Goal: Navigation & Orientation: Find specific page/section

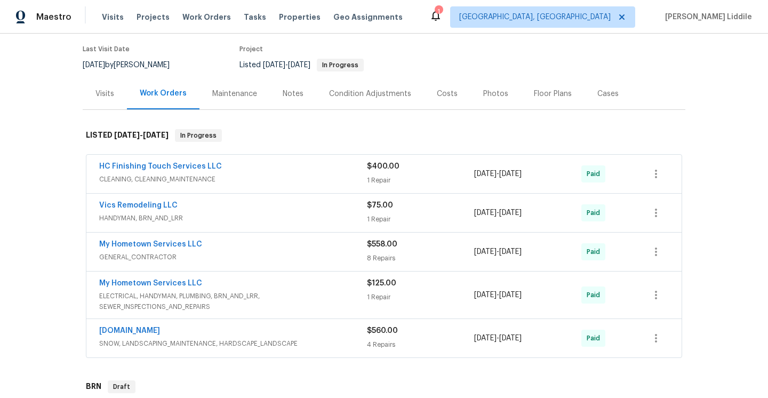
scroll to position [86, 0]
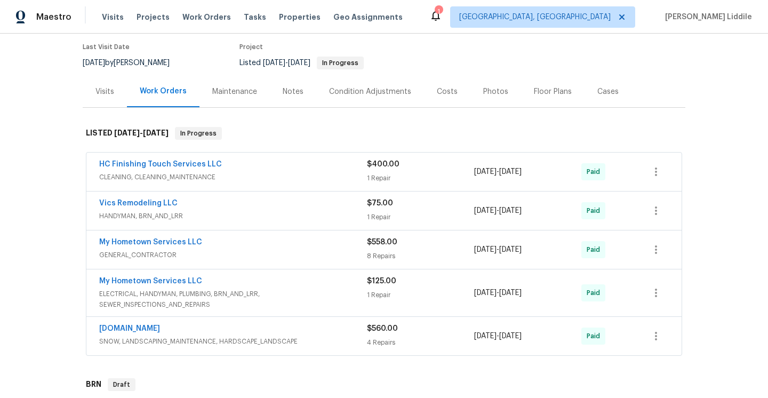
click at [226, 91] on div "Maintenance" at bounding box center [234, 91] width 45 height 11
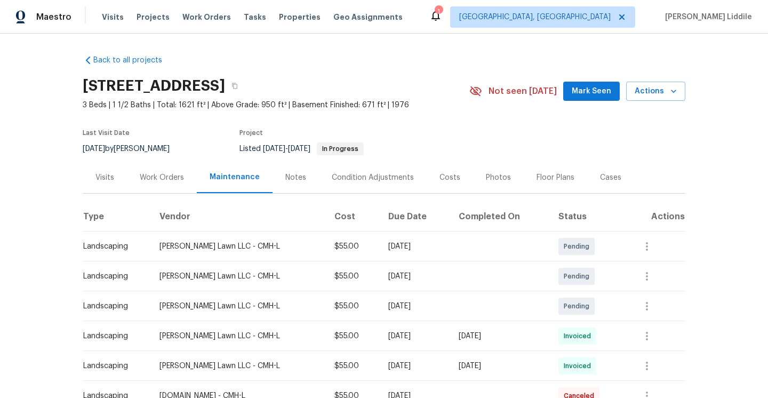
click at [170, 181] on div "Work Orders" at bounding box center [162, 177] width 44 height 11
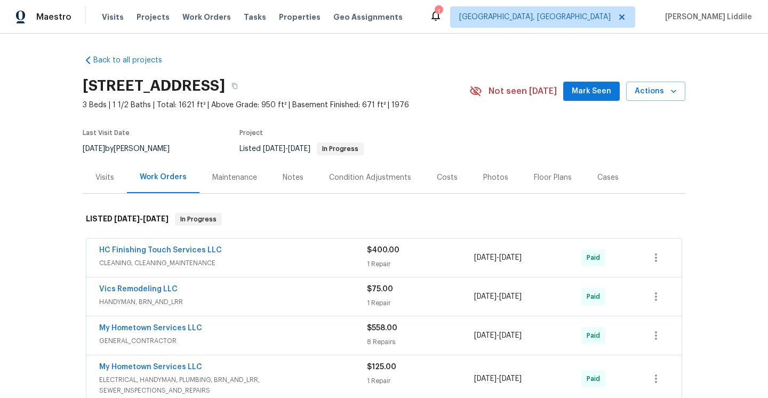
click at [356, 173] on div "Condition Adjustments" at bounding box center [370, 177] width 82 height 11
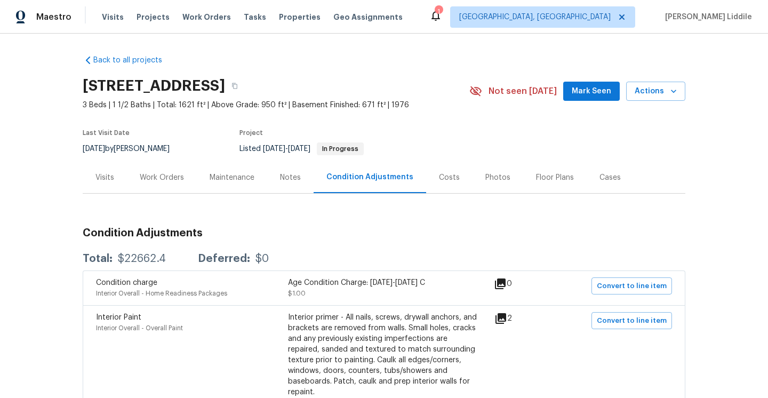
click at [447, 172] on div "Costs" at bounding box center [449, 177] width 46 height 31
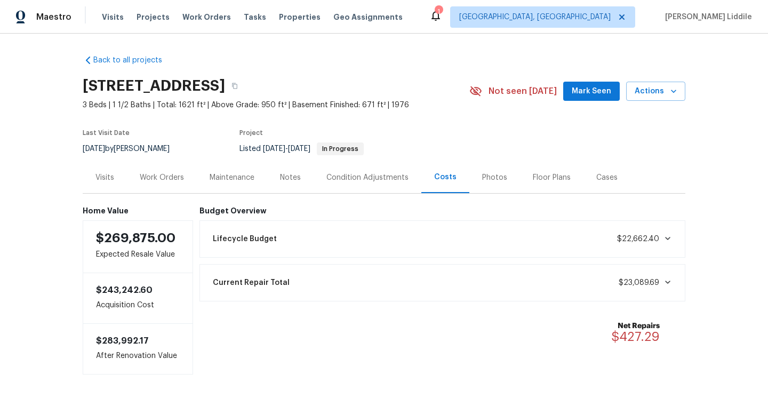
scroll to position [41, 0]
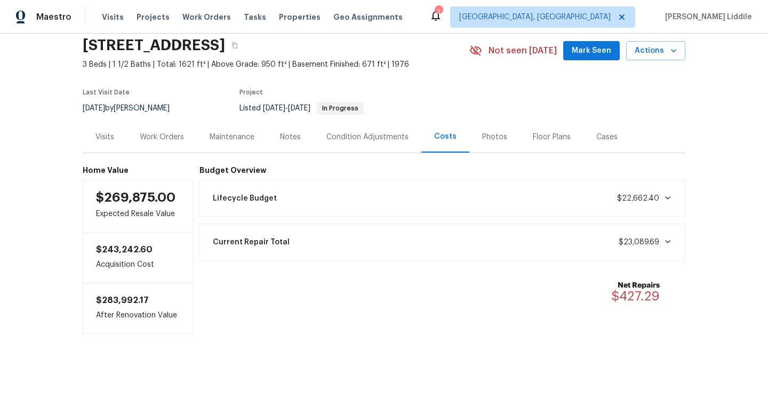
click at [241, 143] on div "Maintenance" at bounding box center [232, 136] width 70 height 31
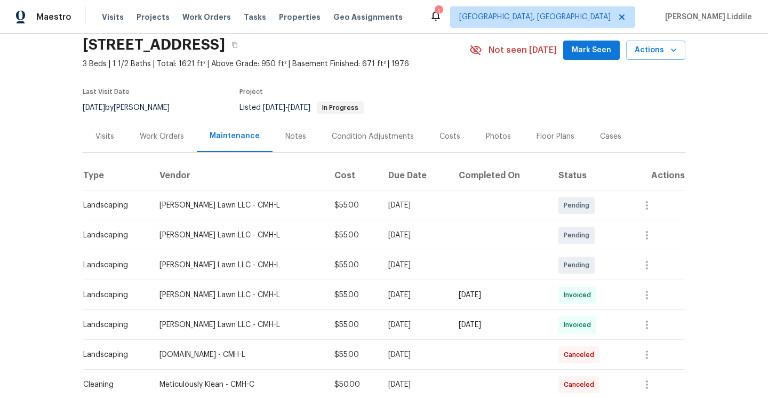
click at [178, 141] on div "Work Orders" at bounding box center [162, 136] width 44 height 11
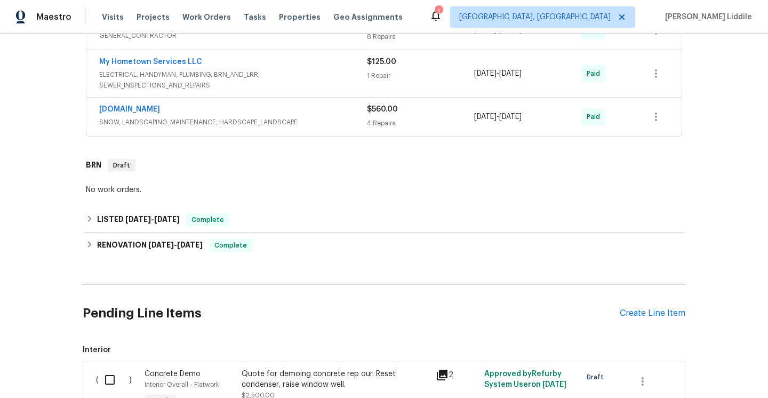
scroll to position [304, 0]
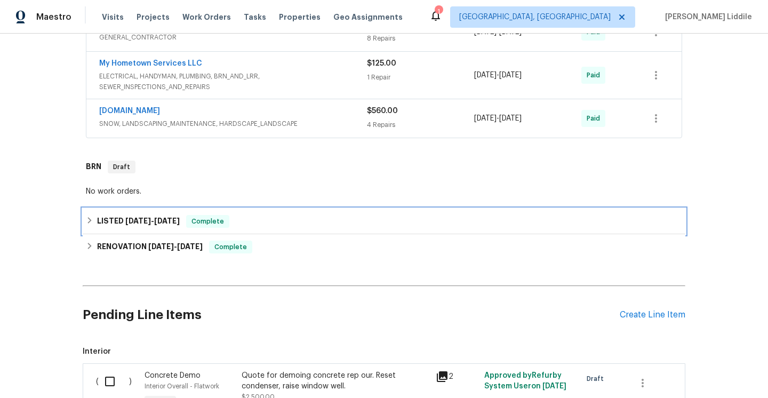
click at [148, 222] on span "[DATE]" at bounding box center [138, 220] width 26 height 7
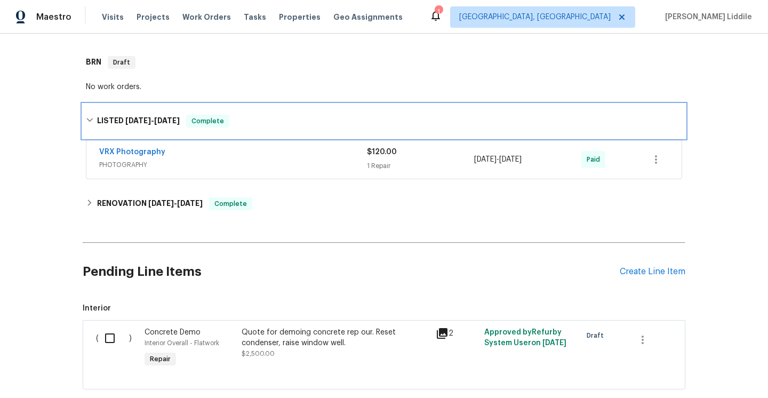
scroll to position [420, 0]
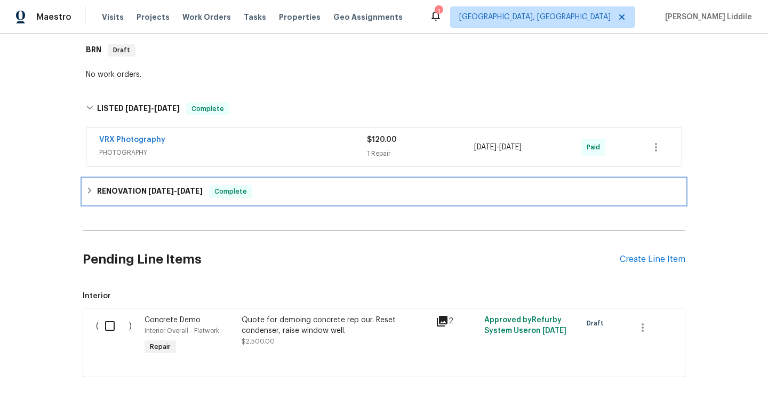
click at [155, 199] on div "RENOVATION [DATE] - [DATE] Complete" at bounding box center [384, 192] width 603 height 26
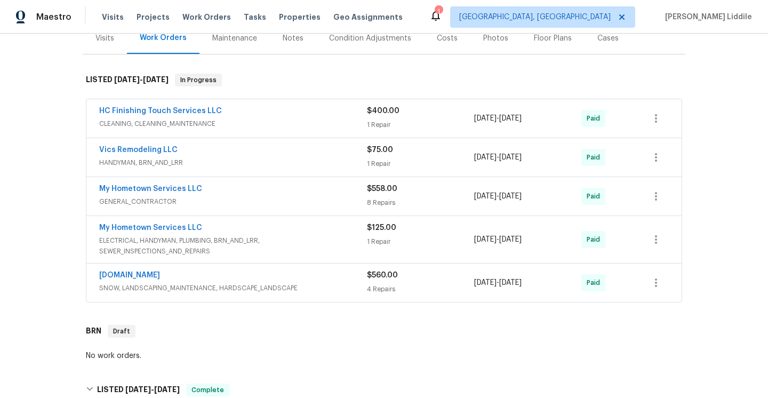
scroll to position [113, 0]
